Goal: Information Seeking & Learning: Learn about a topic

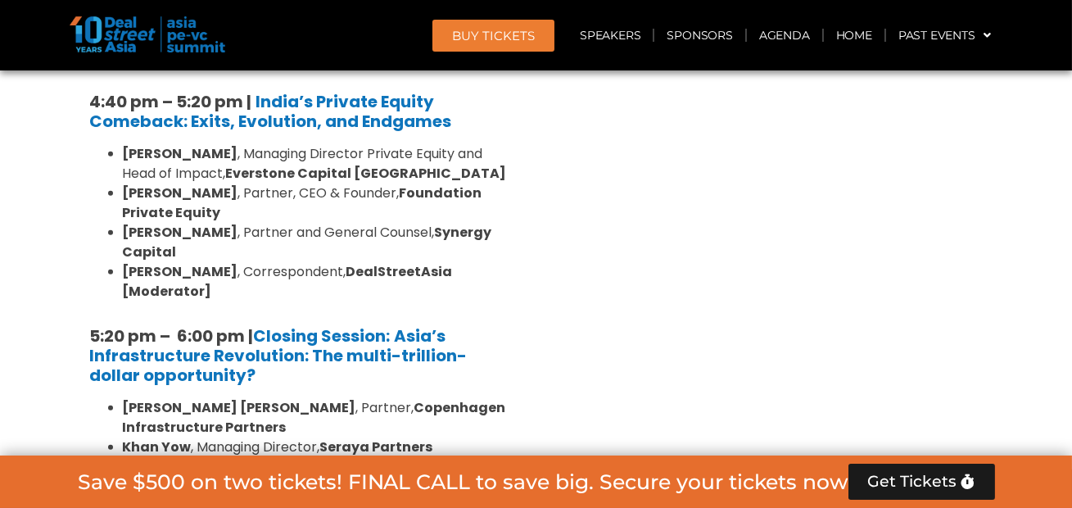
scroll to position [3212, 0]
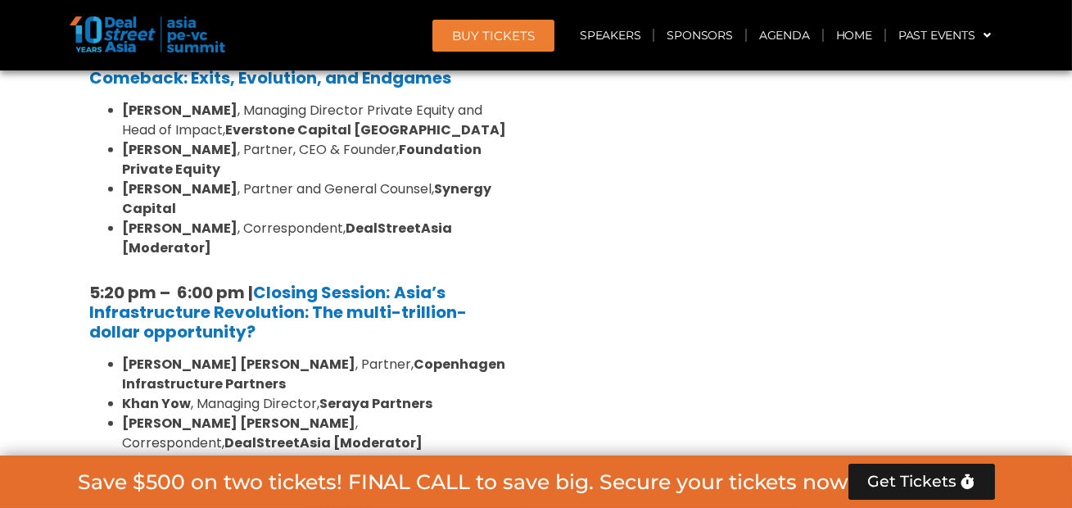
scroll to position [3237, 0]
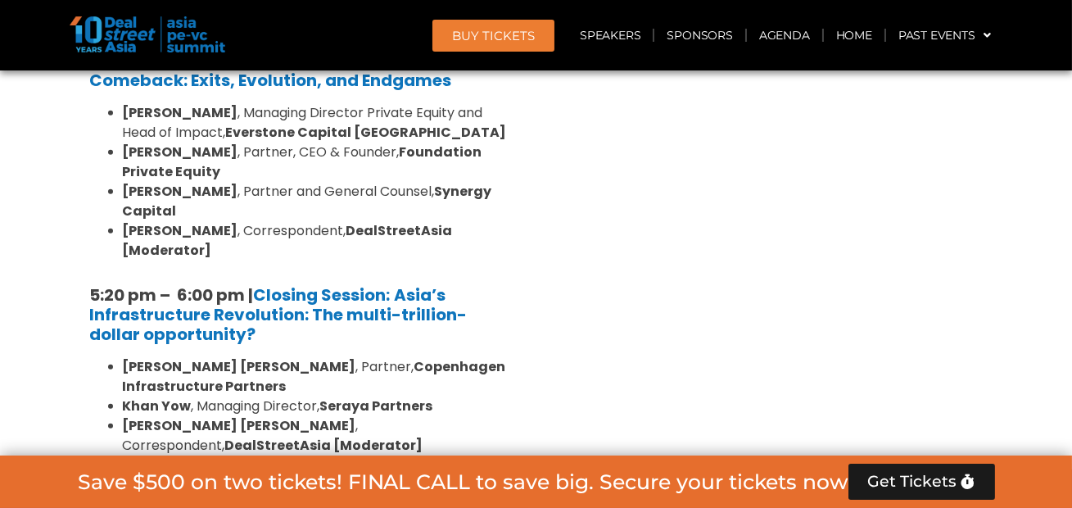
click at [92, 494] on icon at bounding box center [96, 500] width 13 height 13
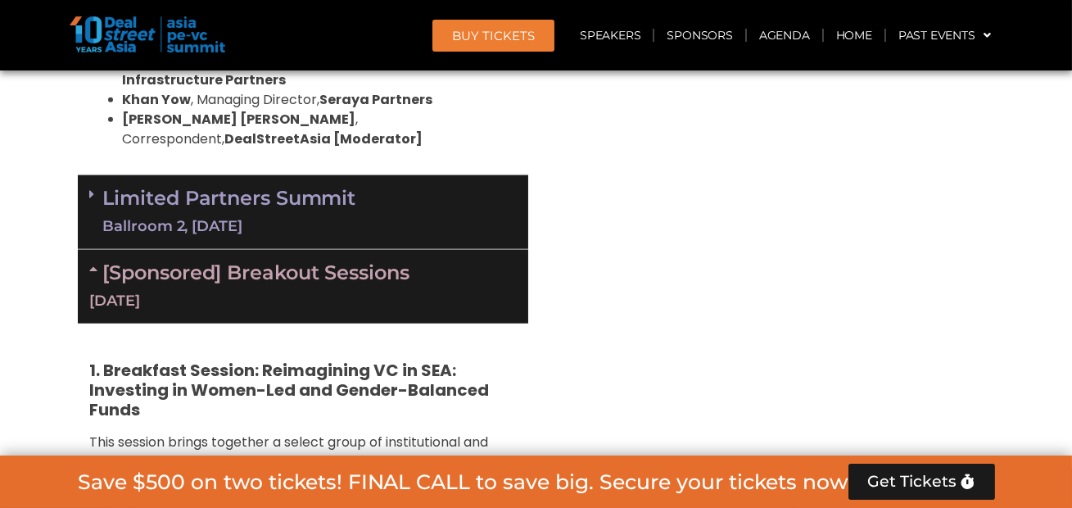
scroll to position [3566, 0]
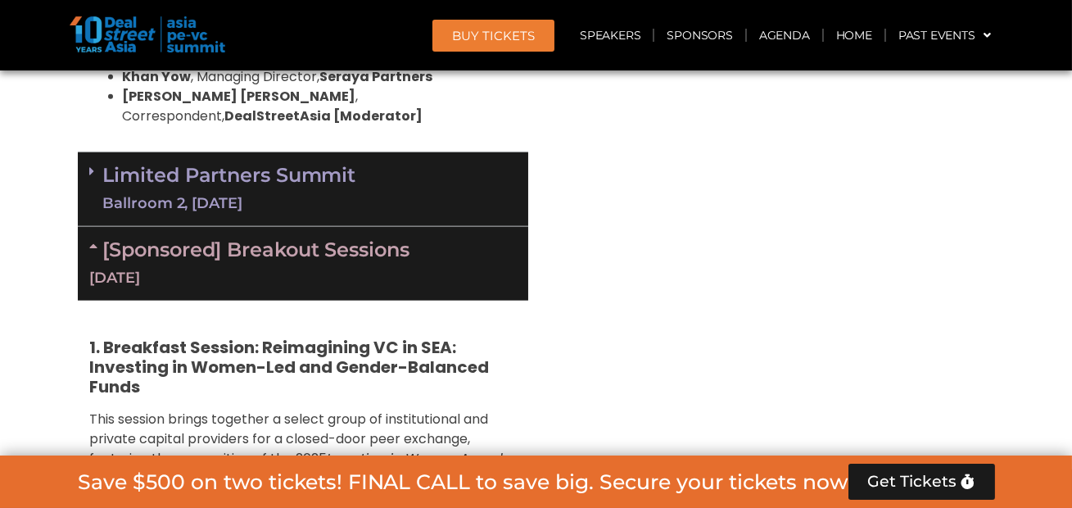
drag, startPoint x: 192, startPoint y: 375, endPoint x: 323, endPoint y: 381, distance: 131.1
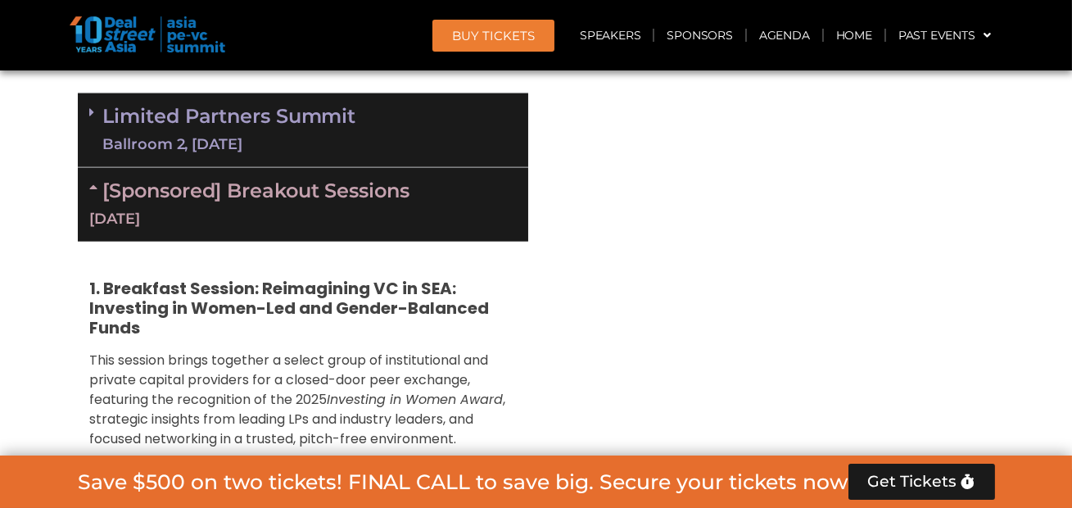
scroll to position [3648, 0]
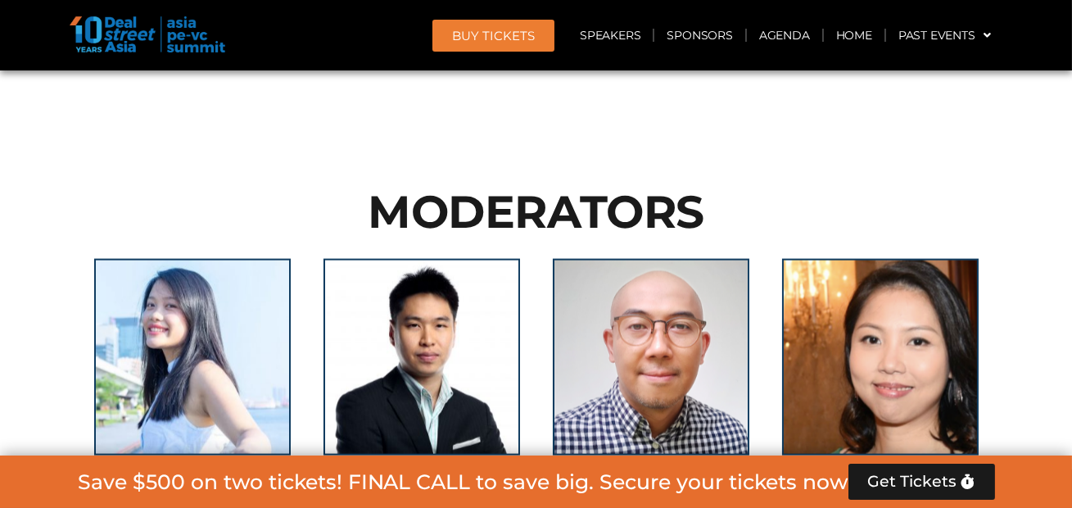
scroll to position [16010, 0]
